Goal: Task Accomplishment & Management: Manage account settings

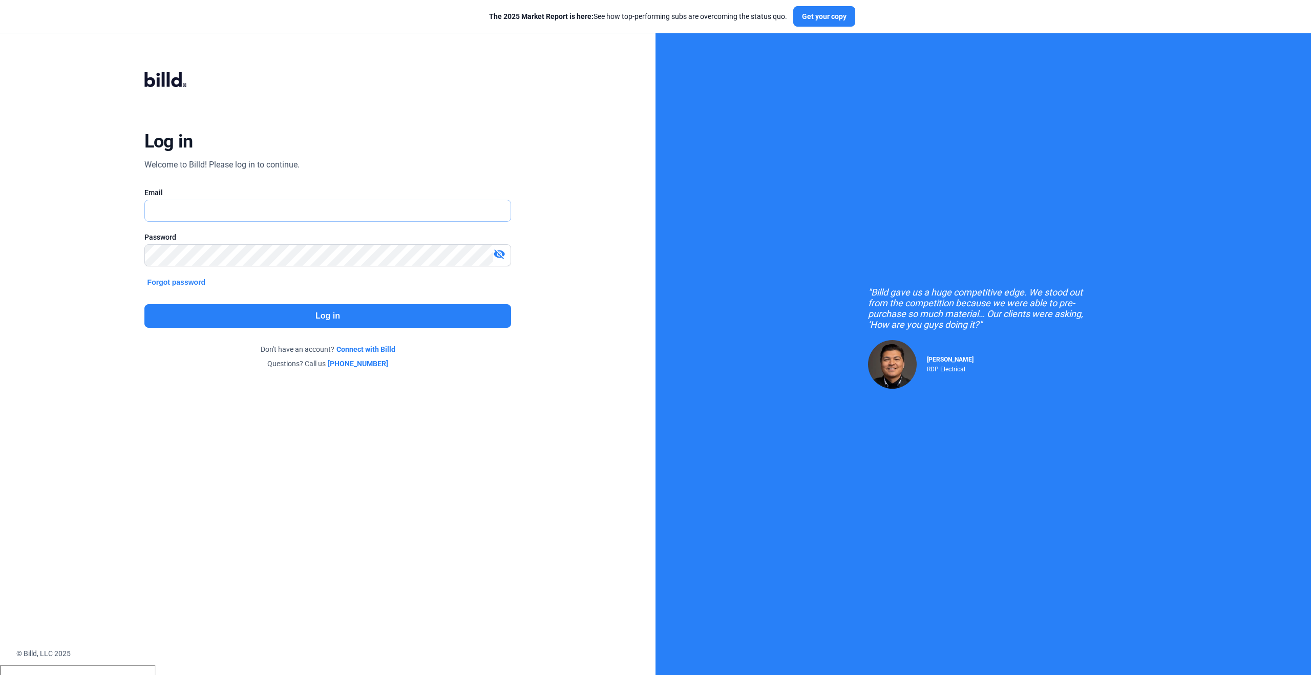
type input "[PERSON_NAME][EMAIL_ADDRESS][PERSON_NAME][DOMAIN_NAME]"
click at [408, 311] on button "Log in" at bounding box center [327, 316] width 367 height 24
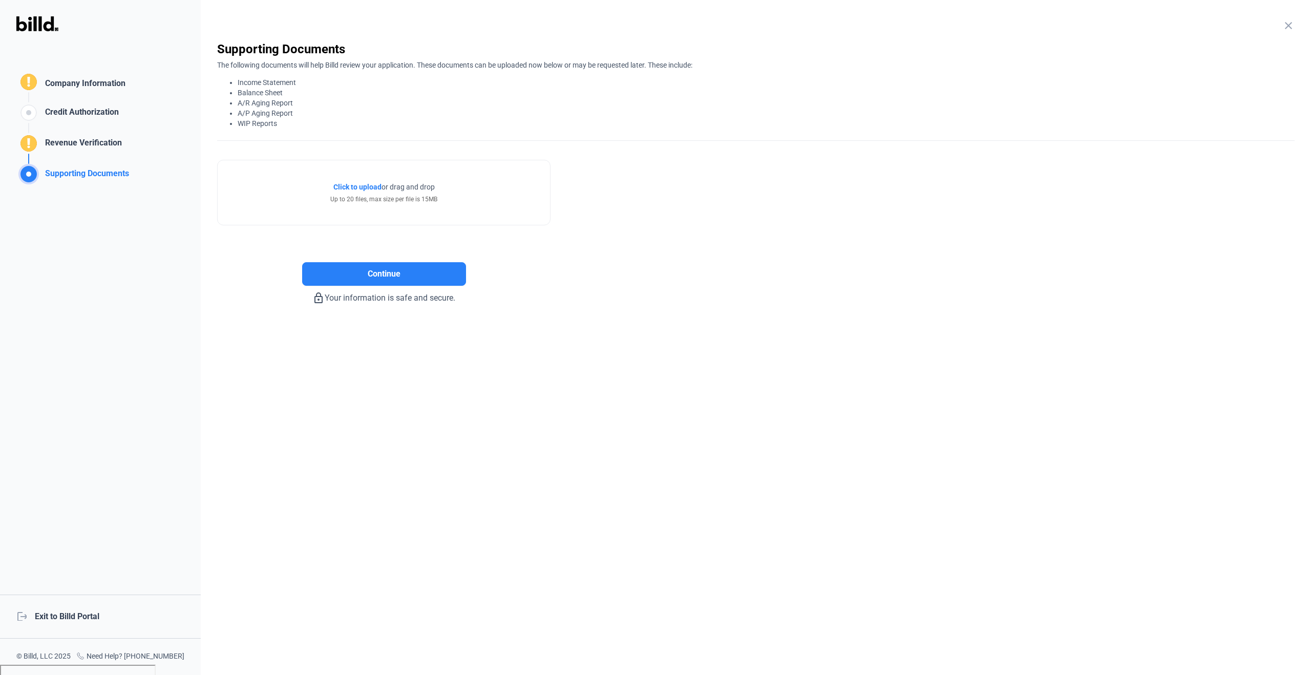
click at [1293, 25] on mat-icon "close" at bounding box center [1288, 25] width 12 height 12
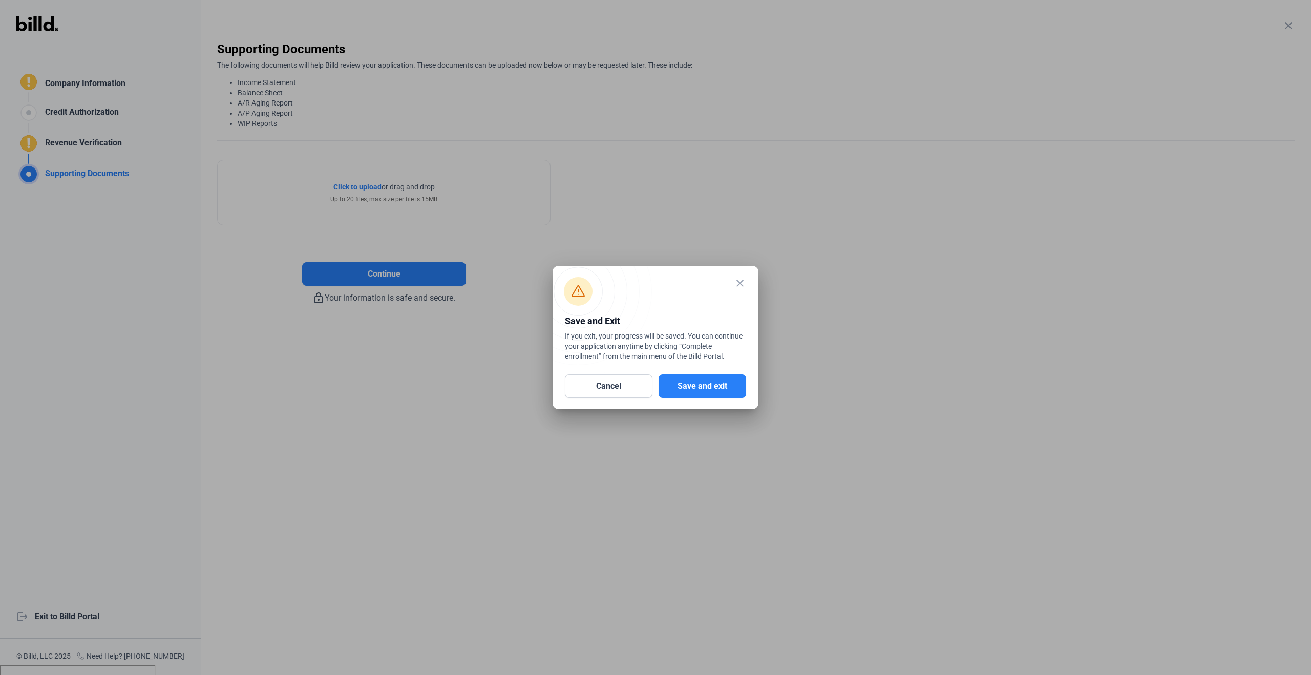
drag, startPoint x: 723, startPoint y: 384, endPoint x: 732, endPoint y: 362, distance: 24.5
click at [723, 384] on button "Save and exit" at bounding box center [703, 386] width 88 height 24
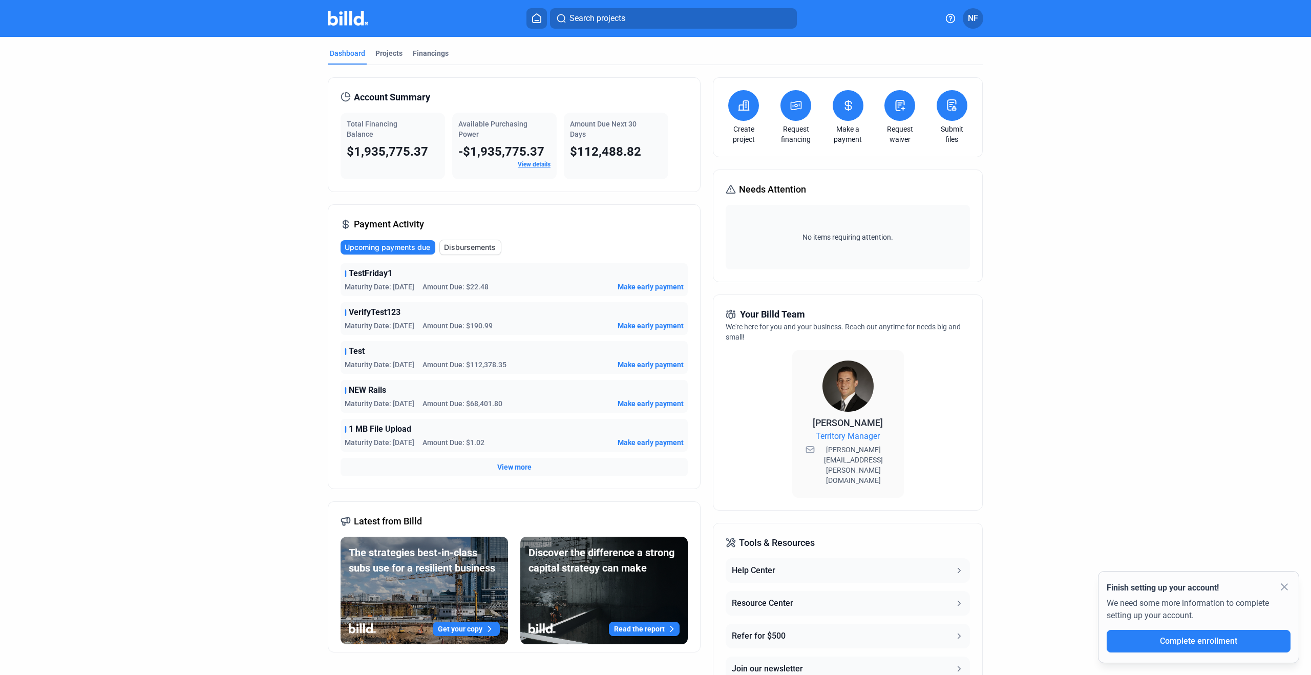
click at [1011, 26] on div "Search projects NF" at bounding box center [656, 18] width 832 height 20
click at [1285, 587] on mat-icon "close" at bounding box center [1284, 587] width 12 height 12
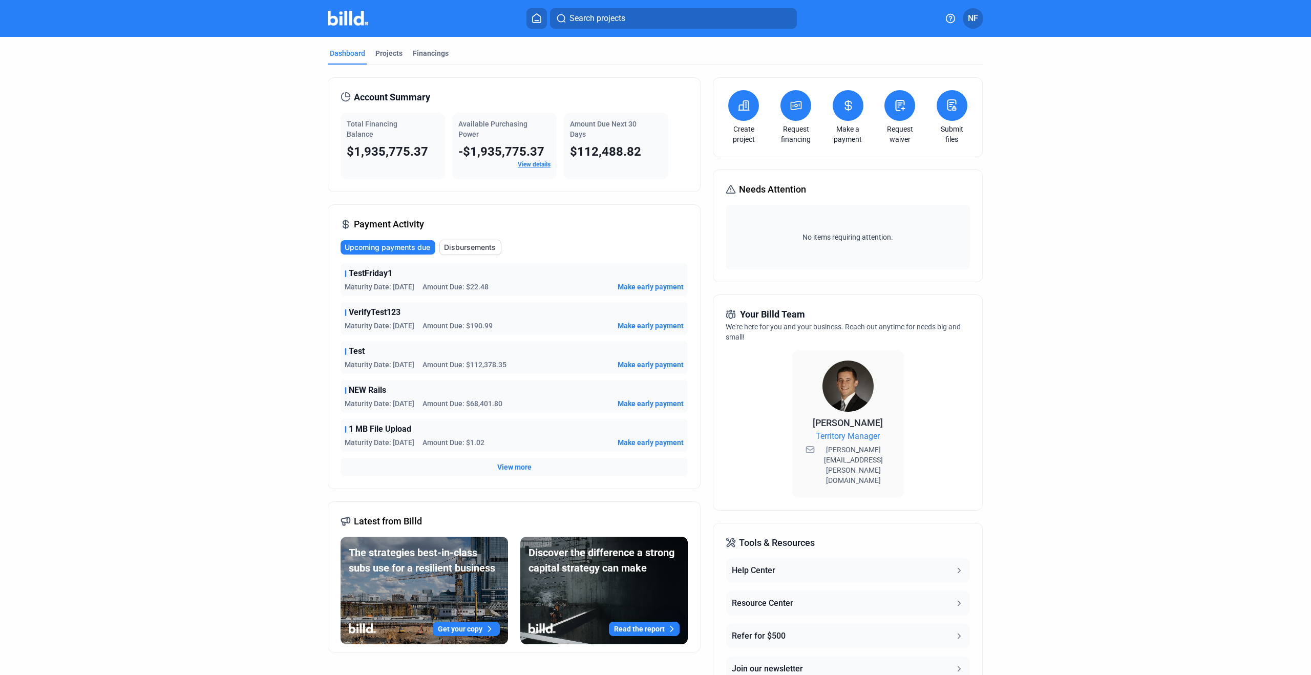
click at [972, 24] on span "NF" at bounding box center [973, 18] width 10 height 12
click at [929, 79] on button "Company Settings" at bounding box center [918, 89] width 112 height 20
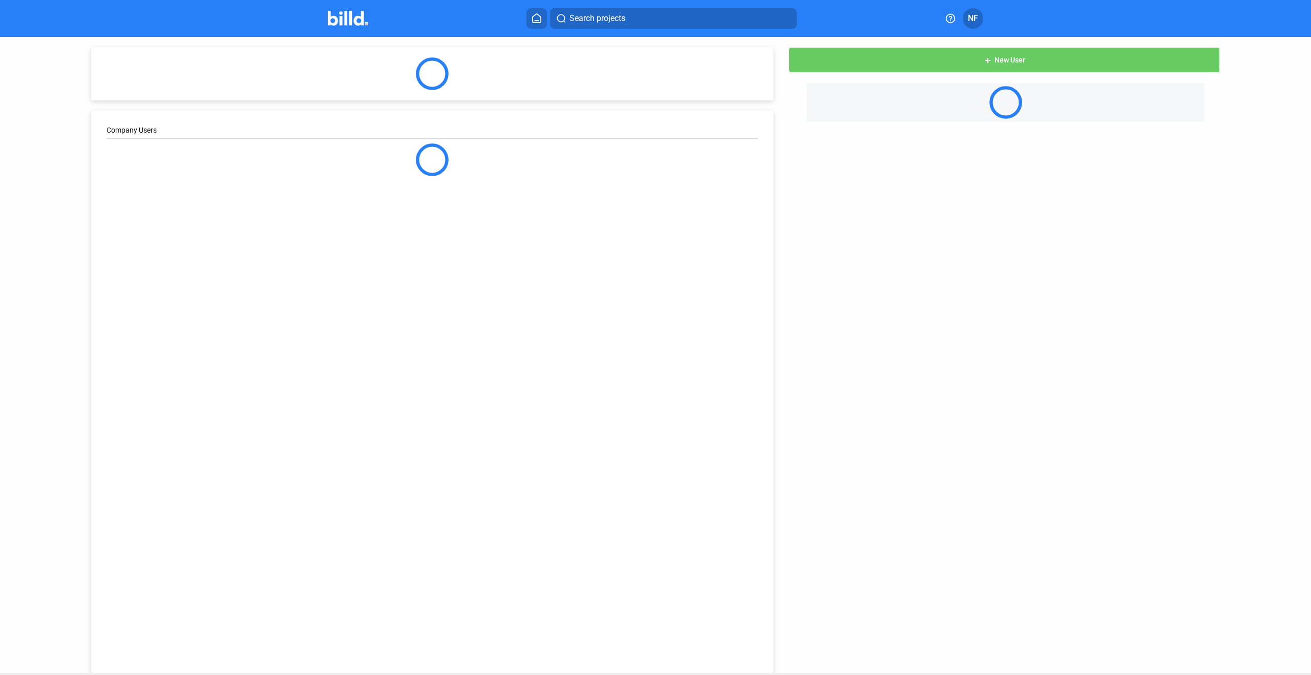
click at [962, 66] on button "add New User" at bounding box center [1004, 60] width 431 height 26
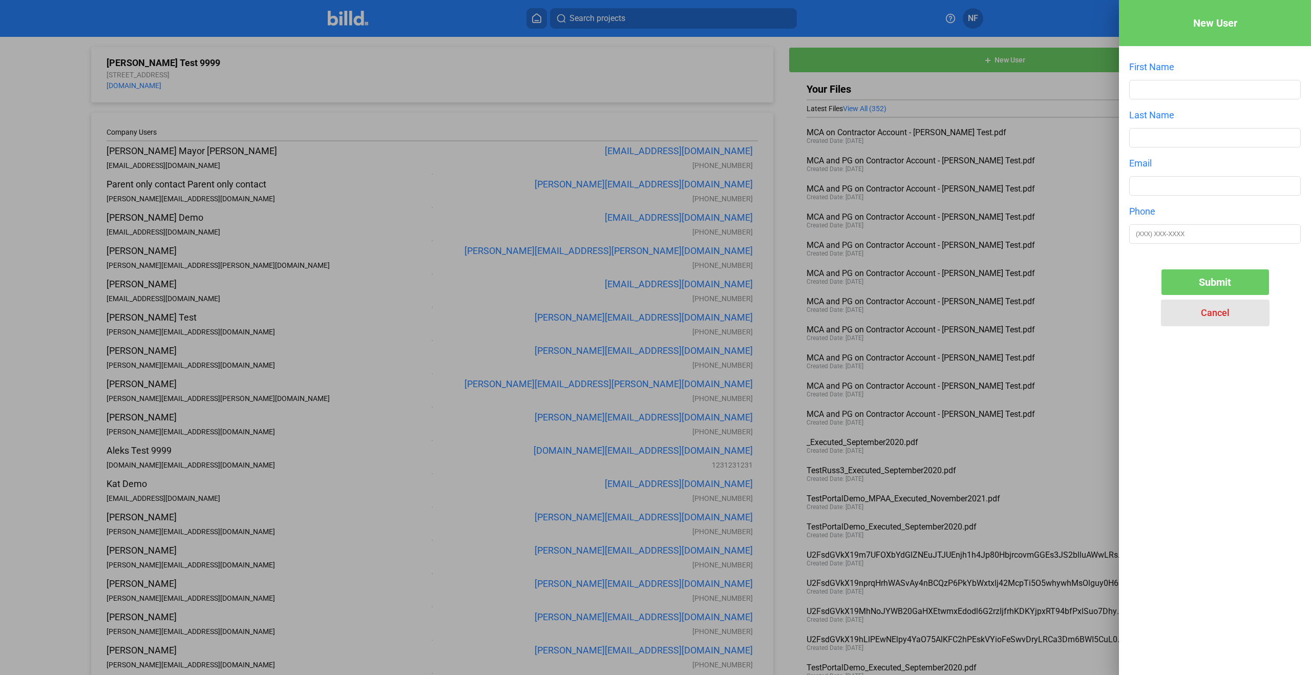
click at [1213, 312] on span "Cancel" at bounding box center [1215, 312] width 29 height 11
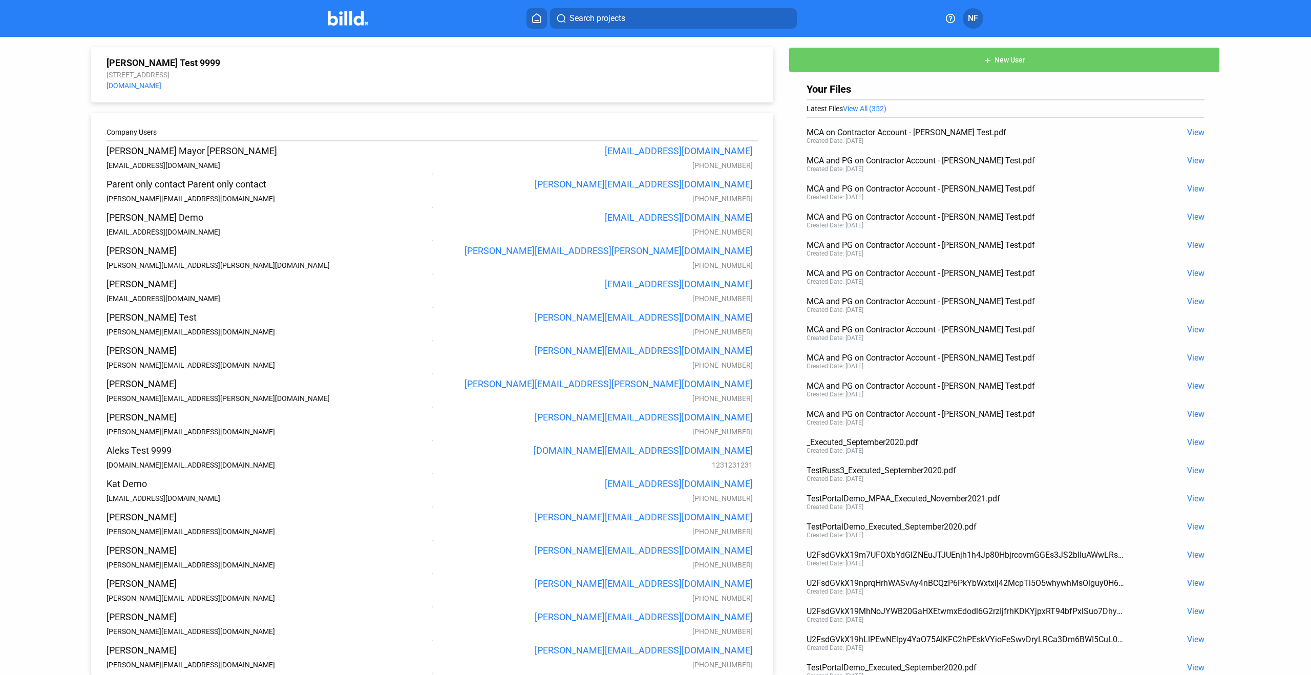
click at [351, 25] on img at bounding box center [348, 18] width 40 height 15
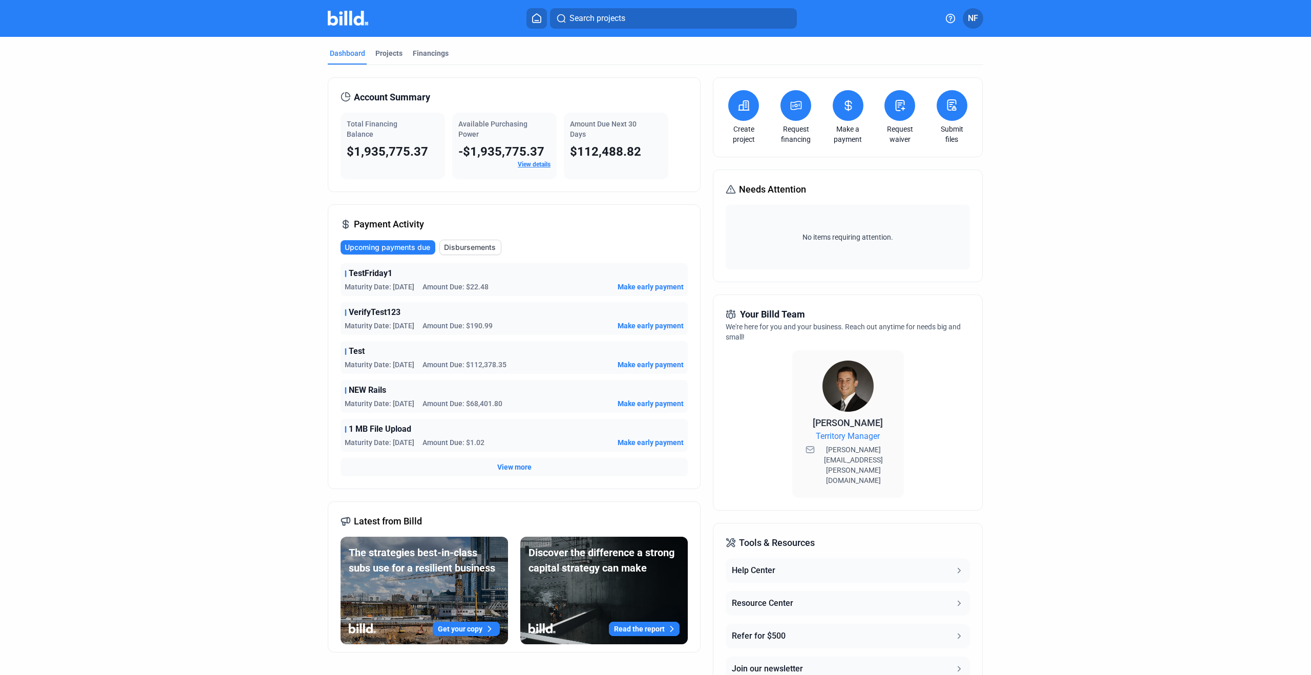
click at [781, 51] on div "Dashboard Projects Financings" at bounding box center [656, 56] width 656 height 16
drag, startPoint x: 1053, startPoint y: 17, endPoint x: 1056, endPoint y: 23, distance: 6.4
click at [1054, 19] on div "Search projects NF" at bounding box center [656, 18] width 832 height 20
drag, startPoint x: 1090, startPoint y: 71, endPoint x: 904, endPoint y: 59, distance: 186.3
click at [1090, 71] on dashboard "Dashboard Projects Financings Account Summary Total Financing Balance $1,935,77…" at bounding box center [656, 382] width 1180 height 691
